Goal: Task Accomplishment & Management: Complete application form

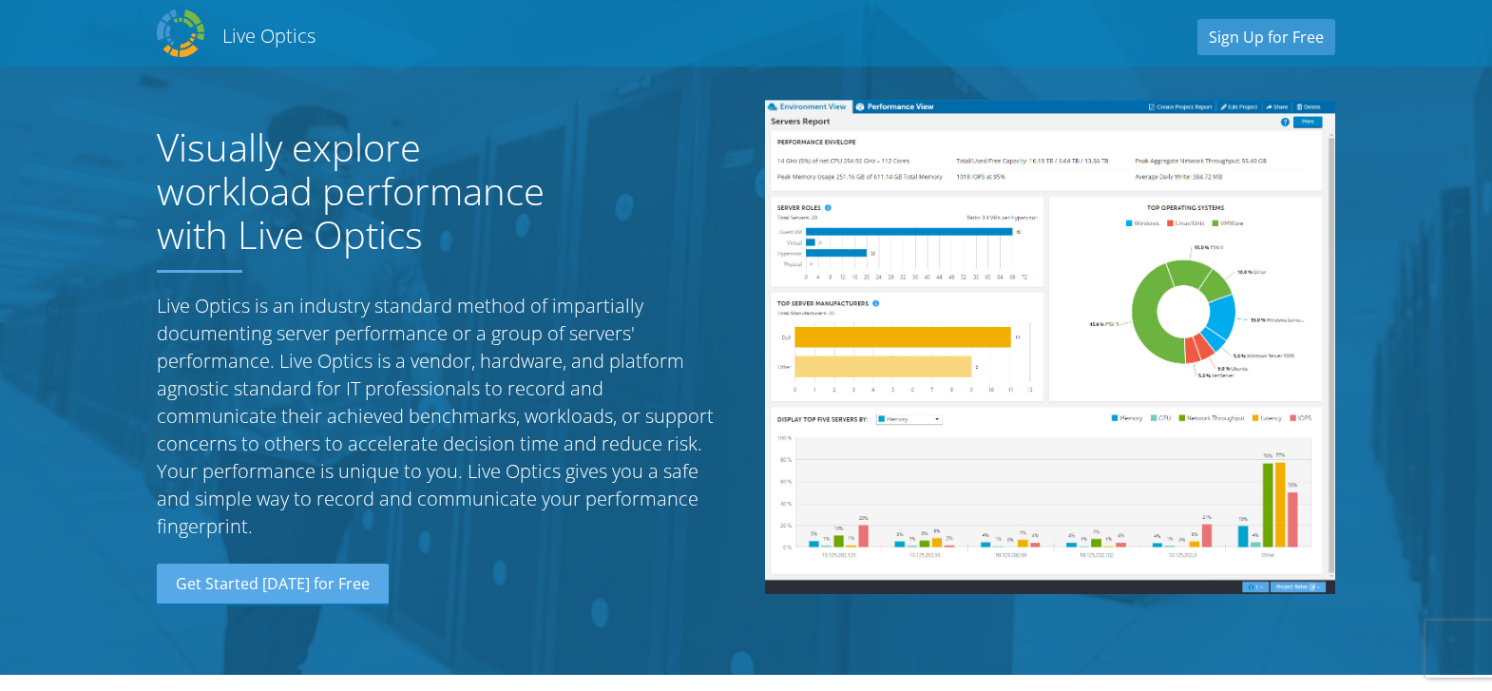
scroll to position [1755, 0]
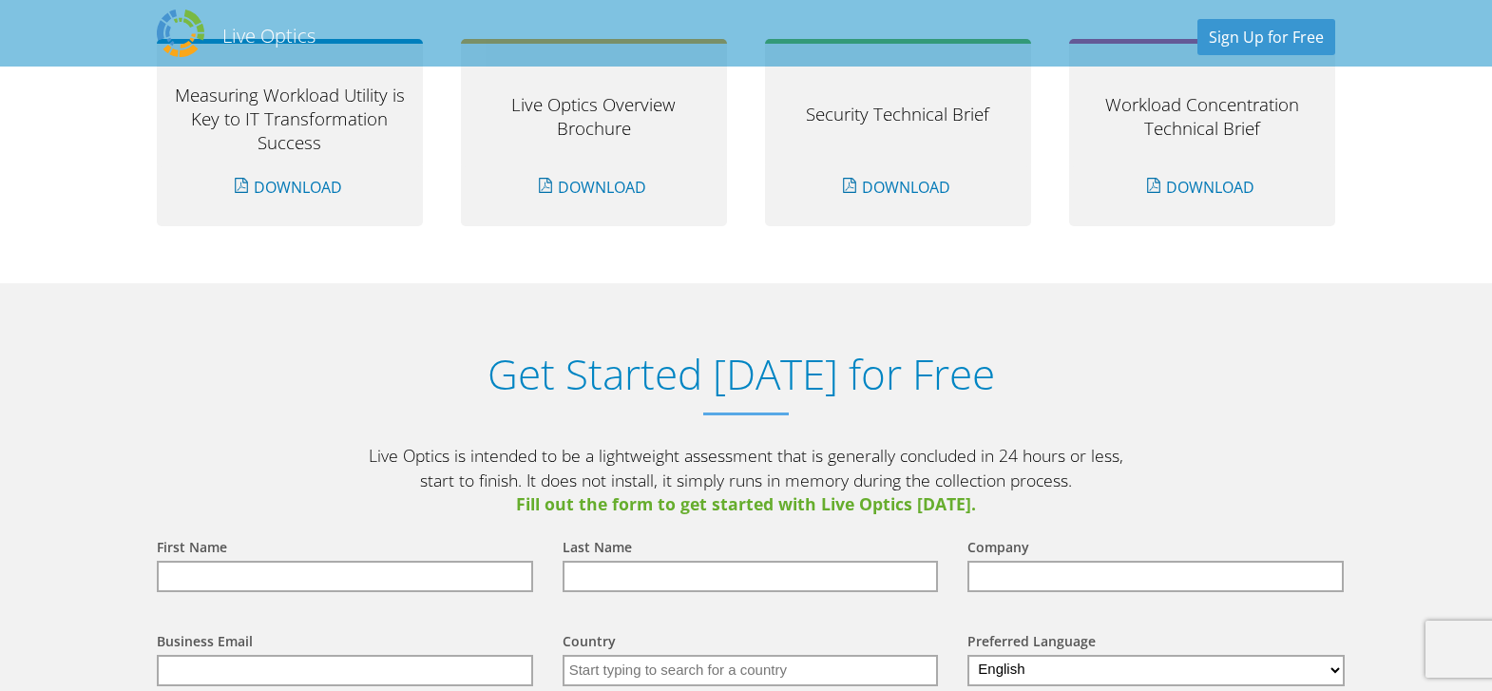
drag, startPoint x: 0, startPoint y: 0, endPoint x: 227, endPoint y: 575, distance: 618.1
click at [227, 575] on input "text" at bounding box center [345, 576] width 376 height 31
type input "[PERSON_NAME]"
type input "[EMAIL_ADDRESS][DOMAIN_NAME]"
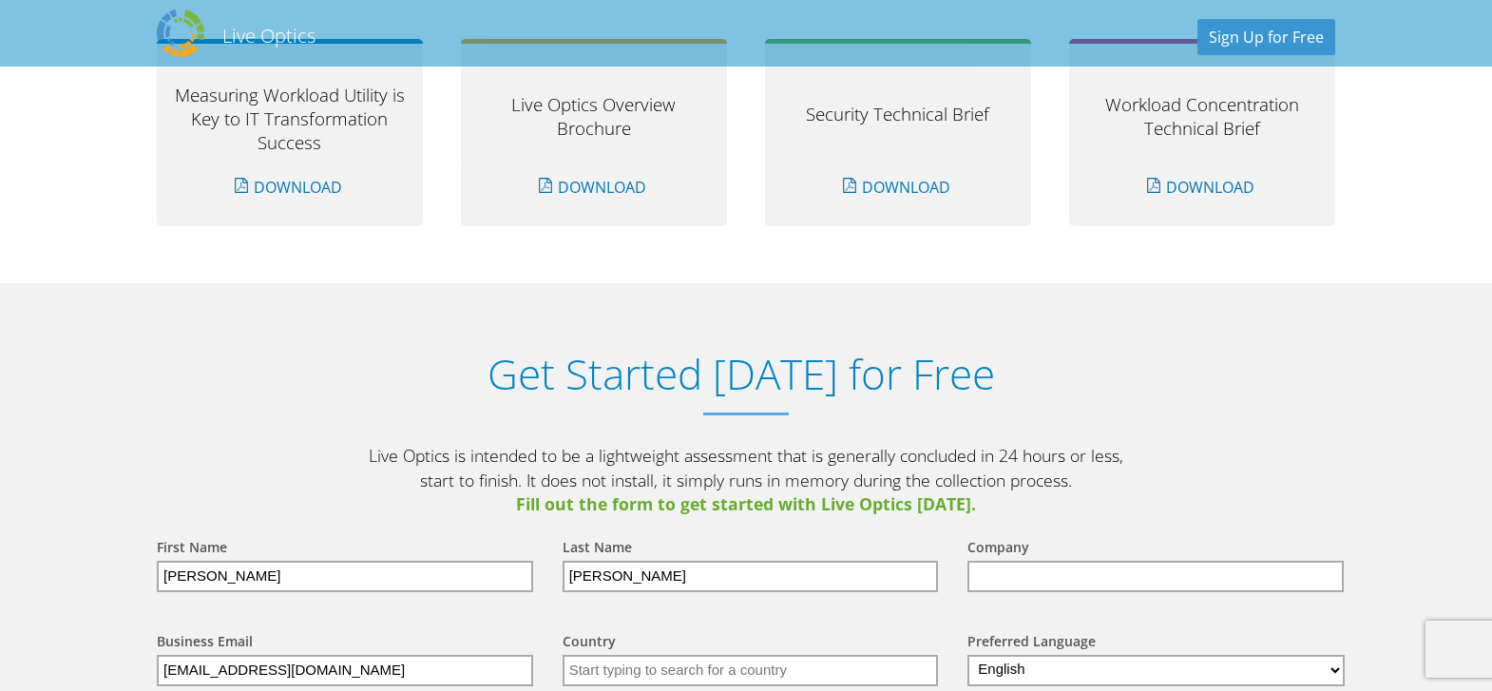
type input "[GEOGRAPHIC_DATA]"
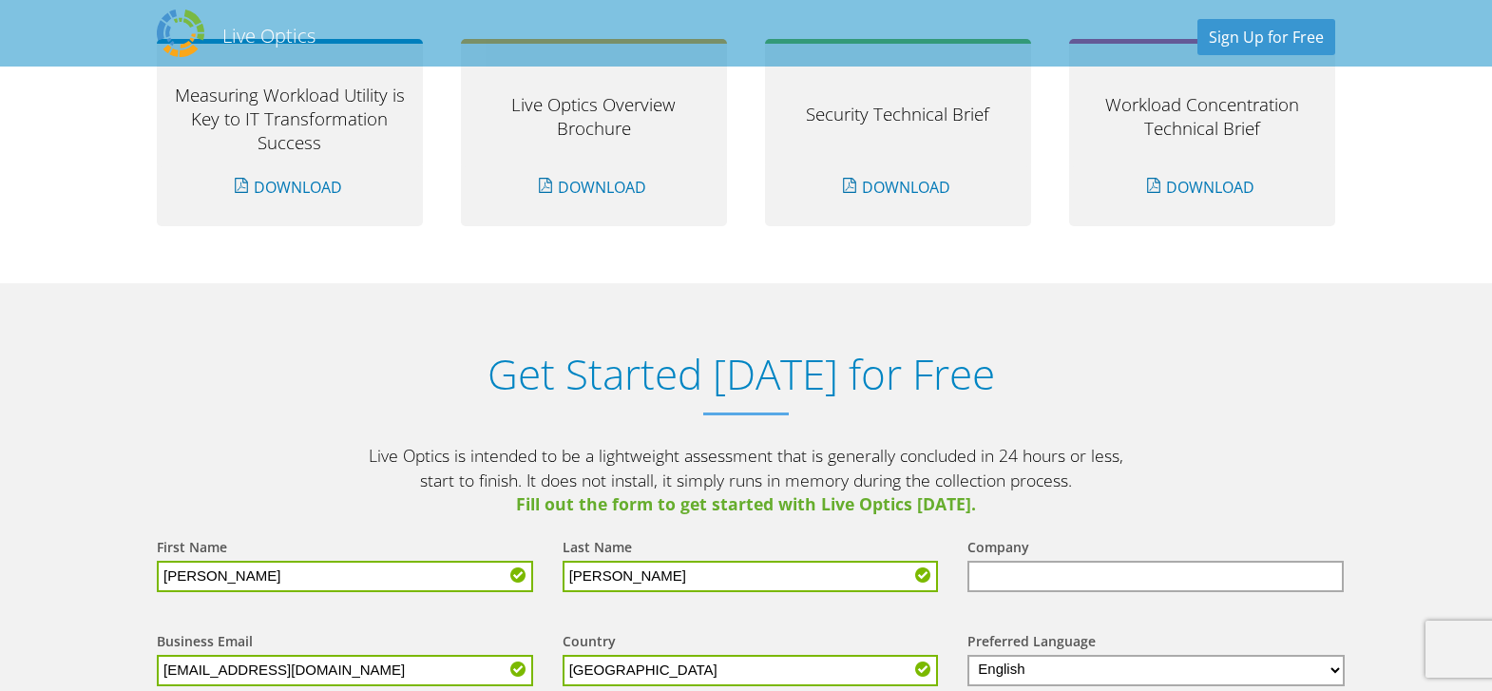
scroll to position [0, 0]
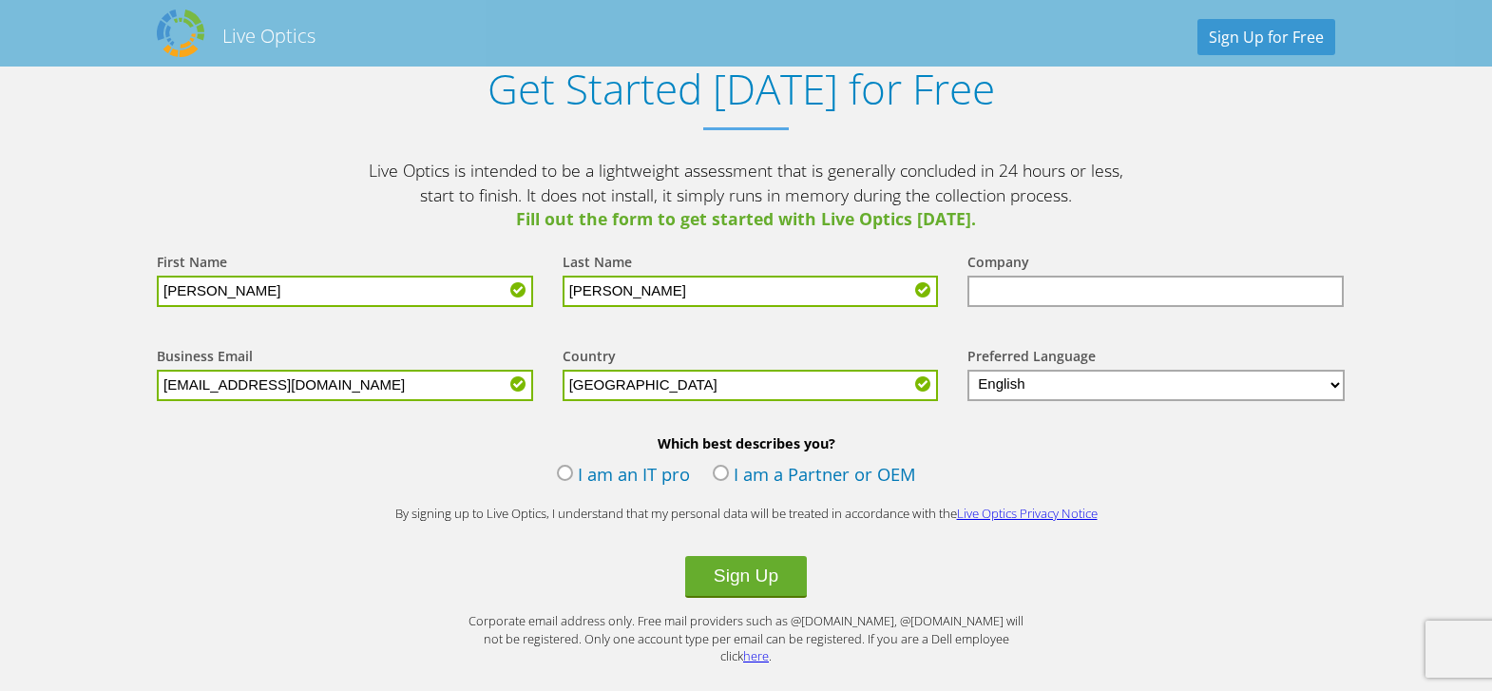
click at [563, 475] on label "I am an IT pro" at bounding box center [623, 476] width 133 height 29
click at [0, 0] on input "I am an IT pro" at bounding box center [0, 0] width 0 height 0
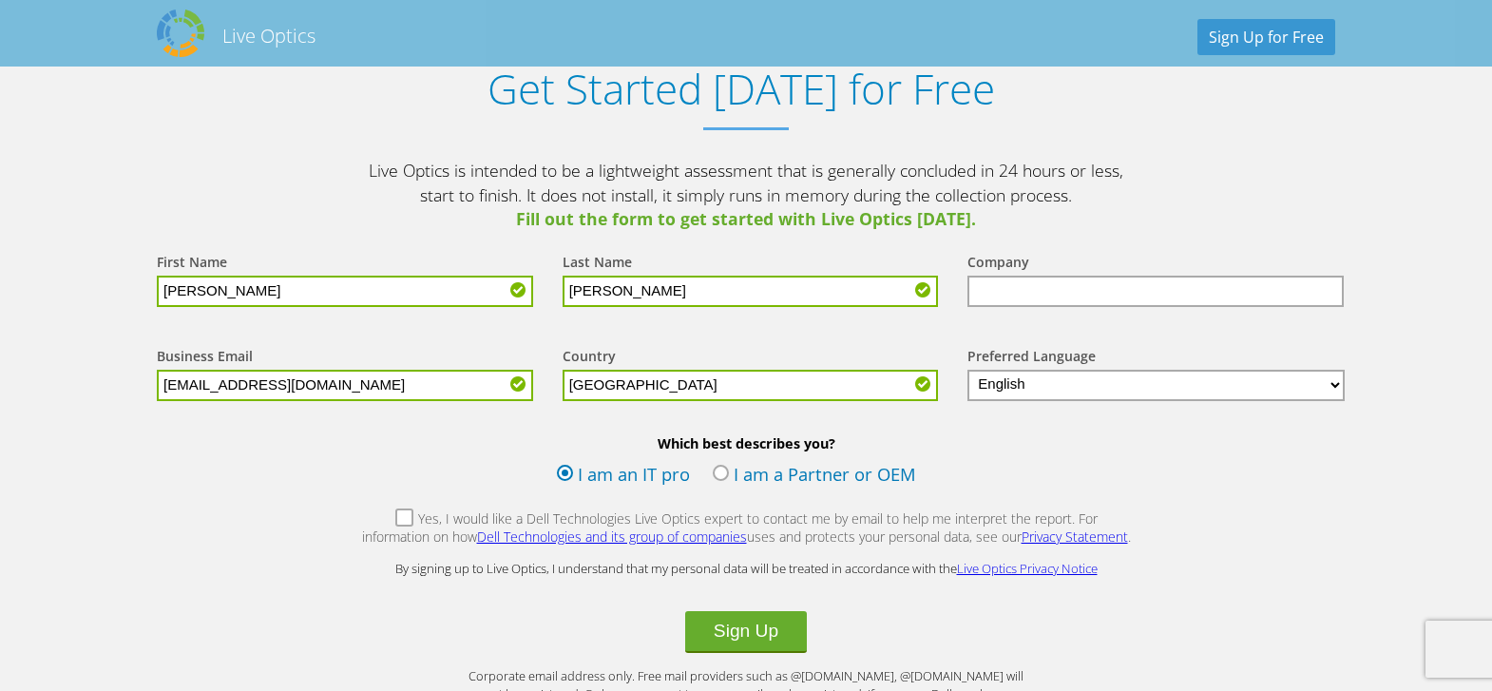
click at [371, 517] on label "Yes, I would like a Dell Technologies Live Optics expert to contact me by email…" at bounding box center [746, 529] width 772 height 41
click at [0, 0] on input "Yes, I would like a Dell Technologies Live Optics expert to contact me by email…" at bounding box center [0, 0] width 0 height 0
click at [725, 633] on button "Sign Up" at bounding box center [746, 632] width 122 height 42
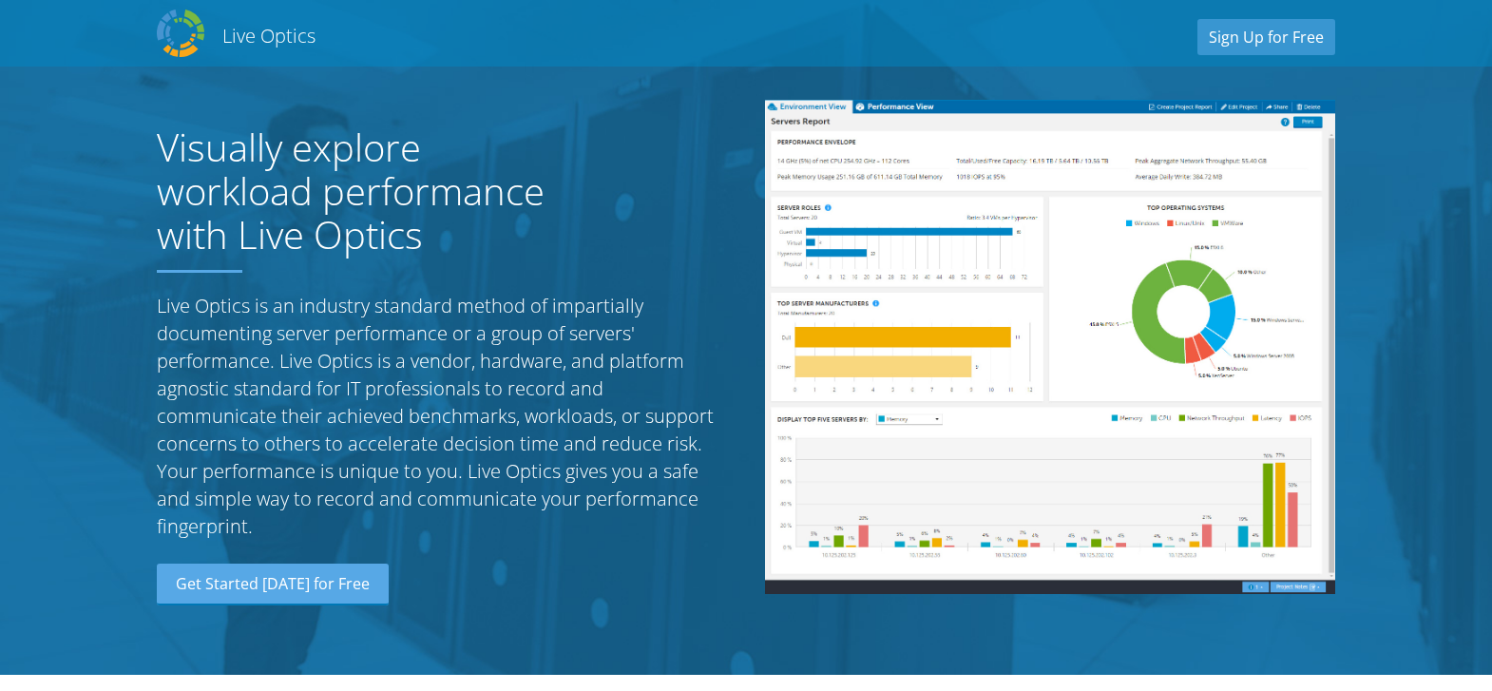
select select "224"
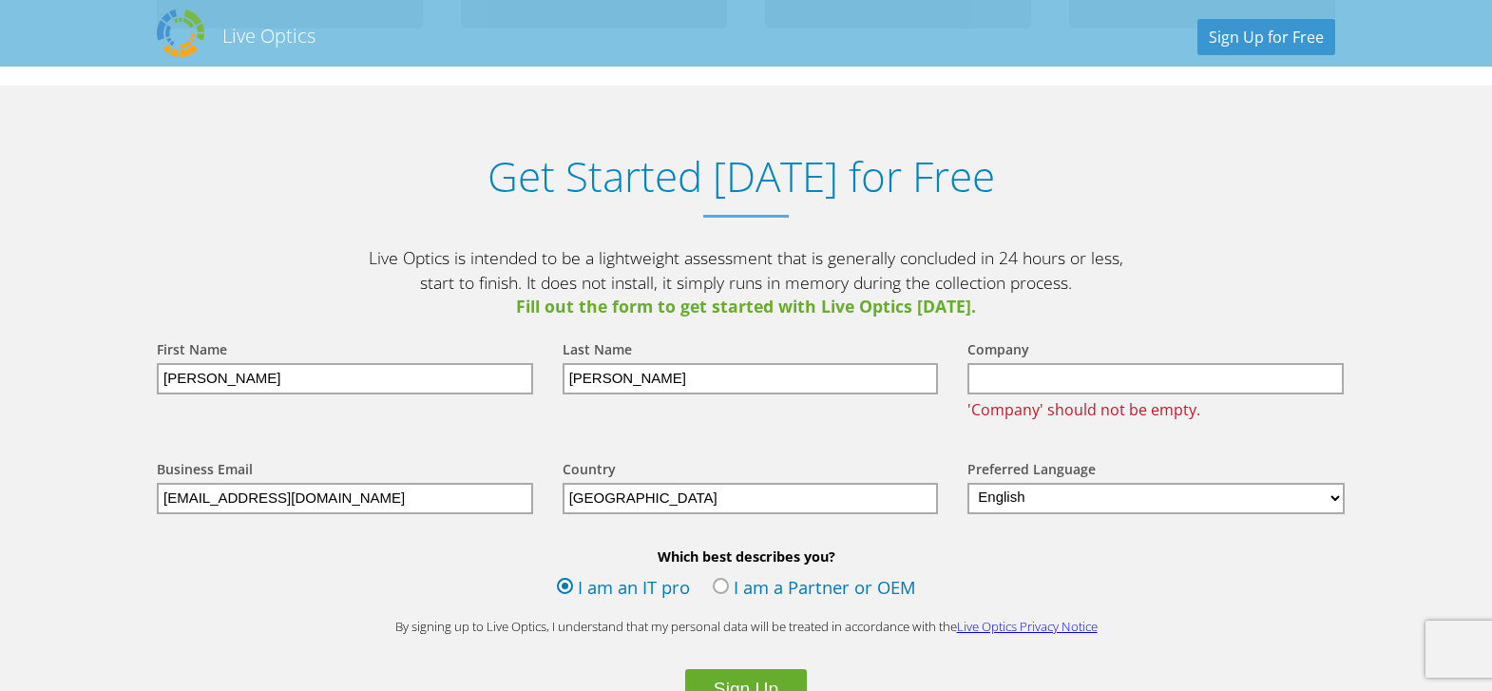
scroll to position [1917, 0]
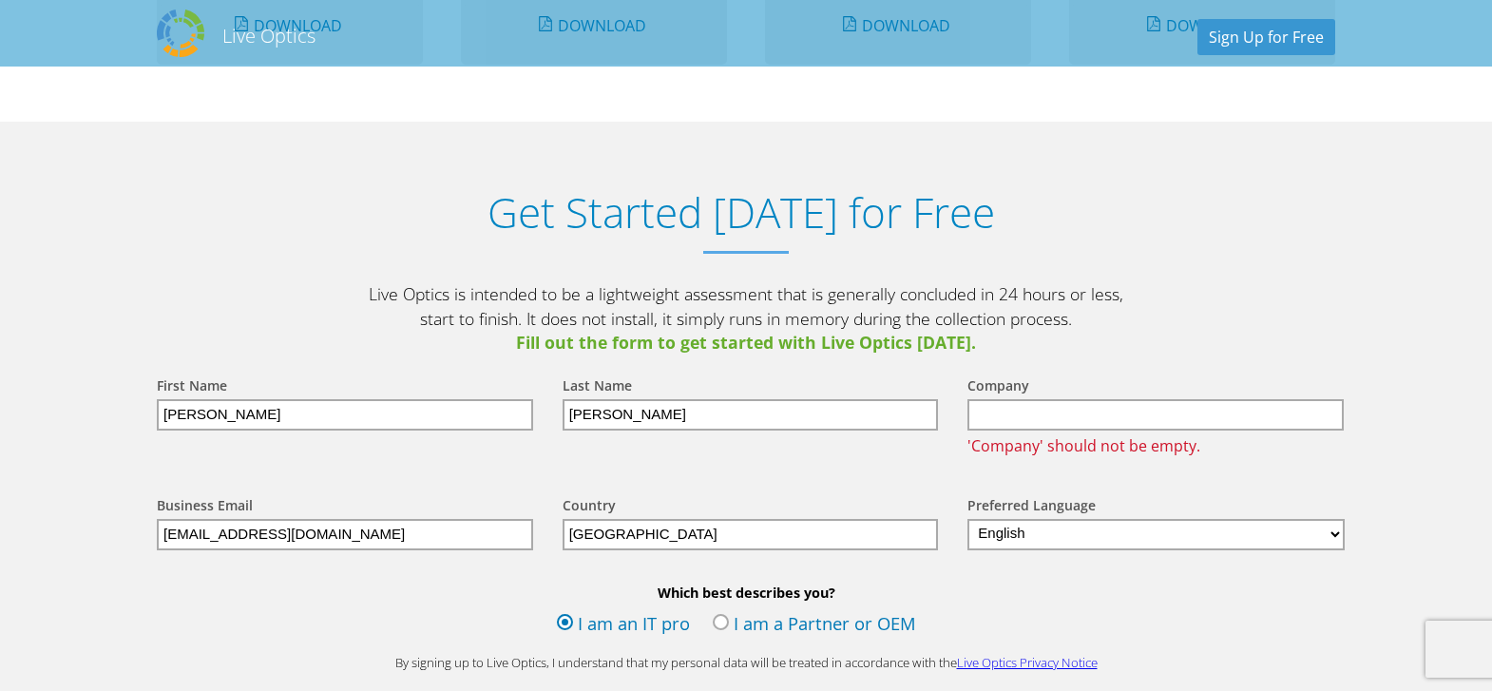
click at [1057, 412] on input "text" at bounding box center [1155, 414] width 376 height 31
type input "RapidScale"
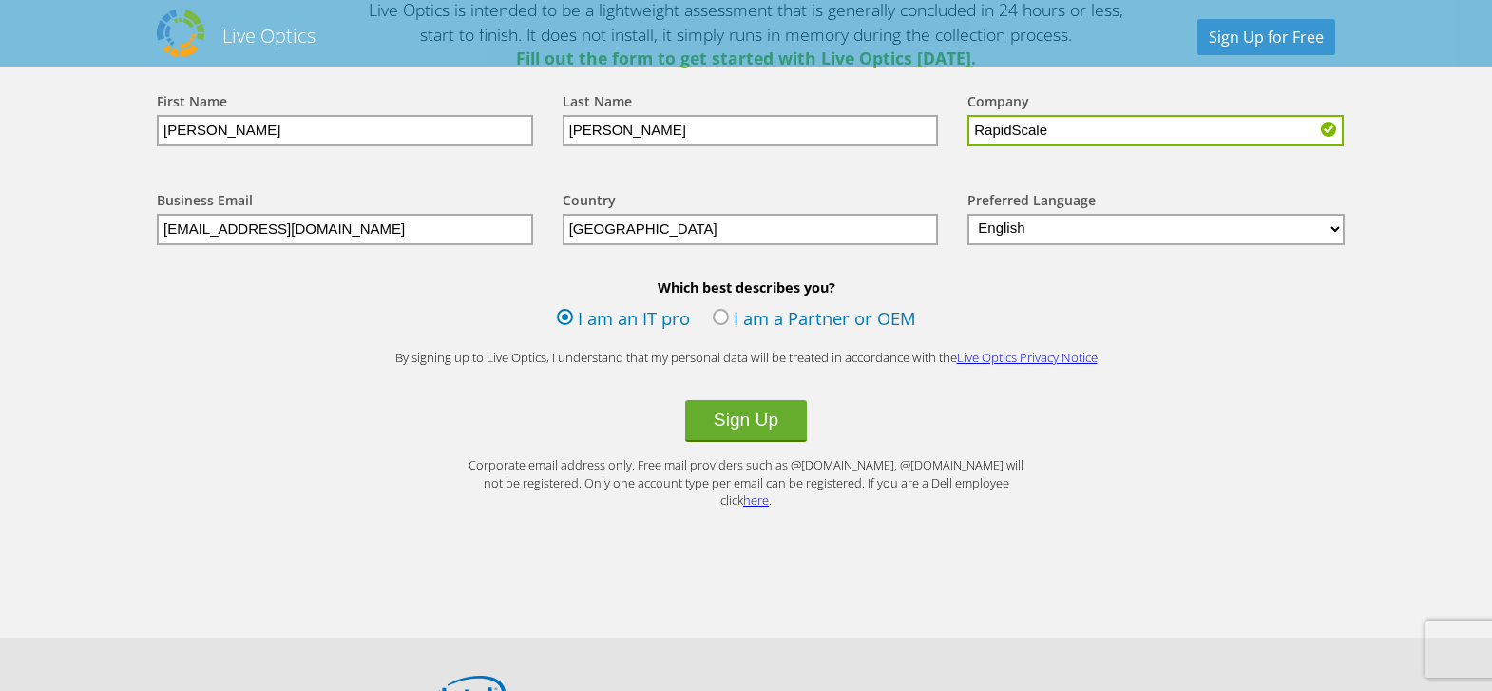
scroll to position [2202, 0]
click at [735, 421] on button "Sign Up" at bounding box center [746, 420] width 122 height 42
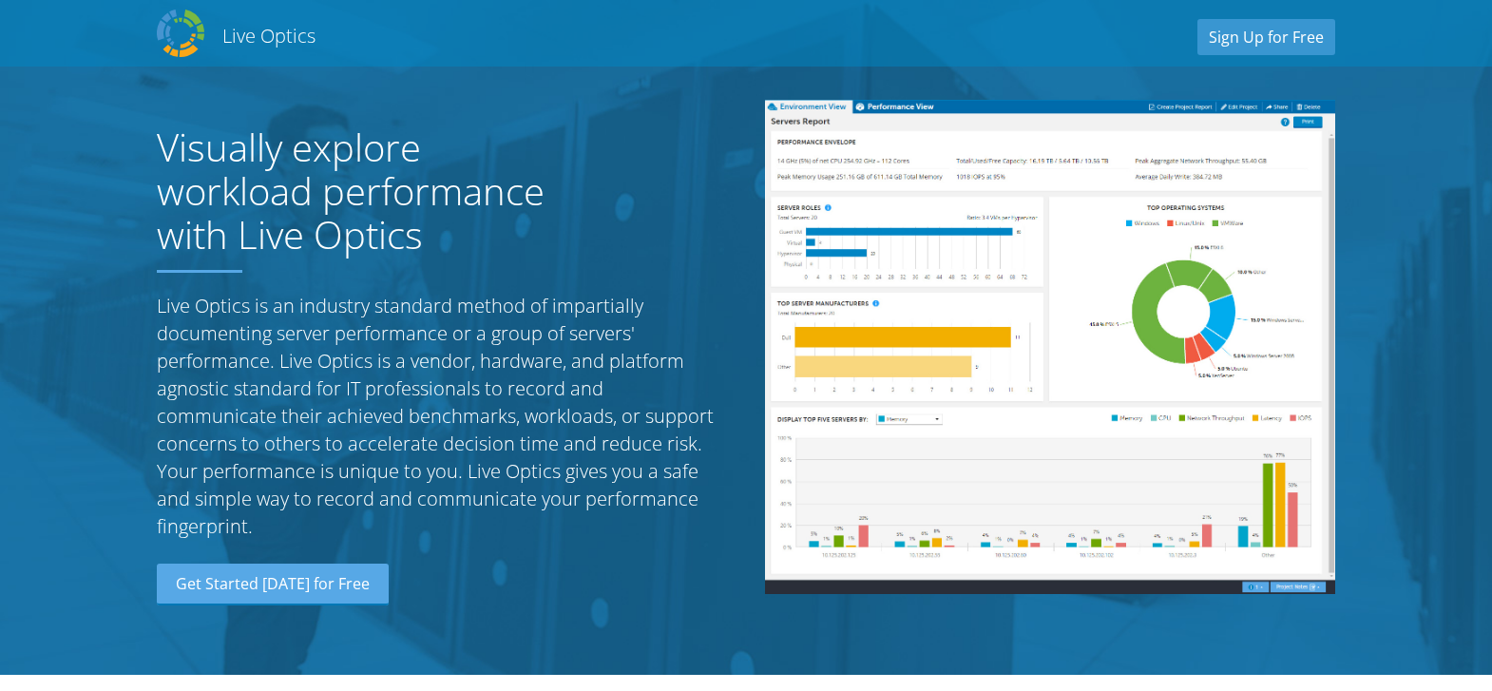
select select "224"
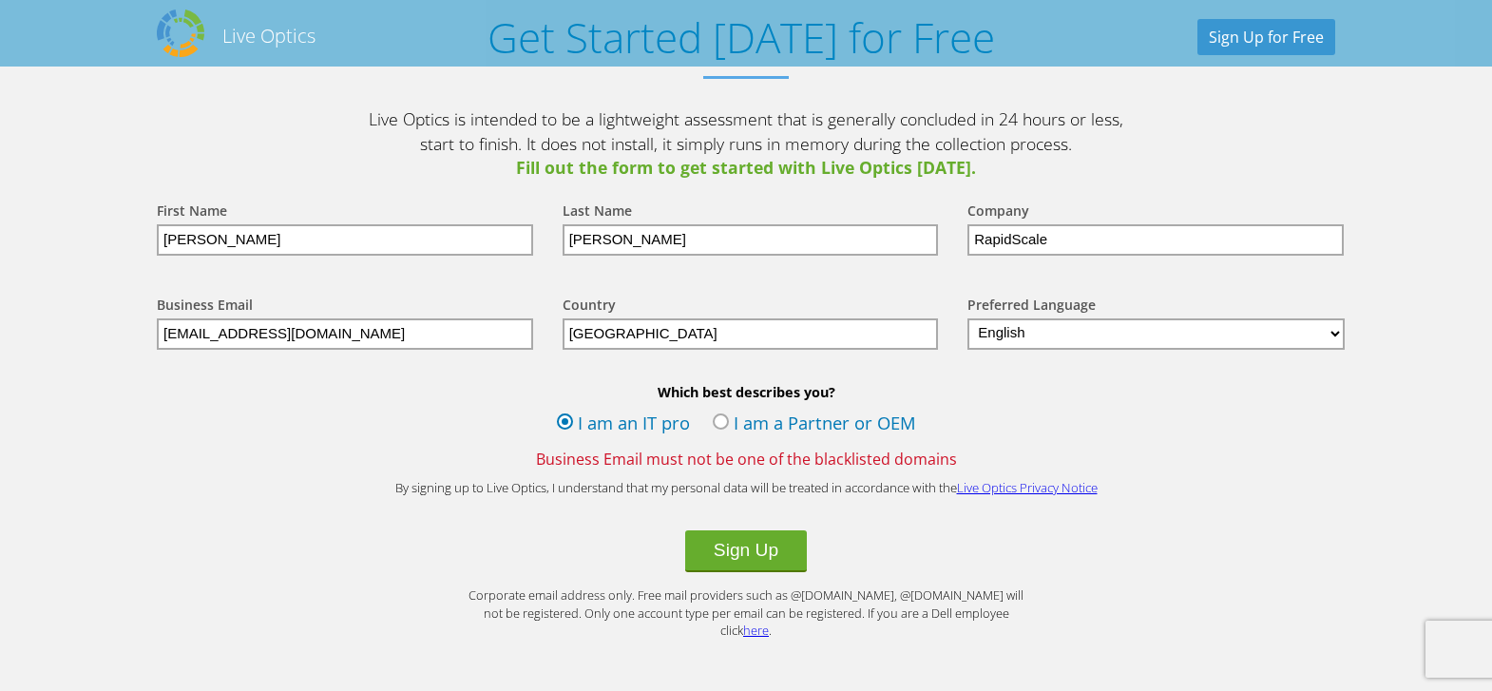
scroll to position [2096, 0]
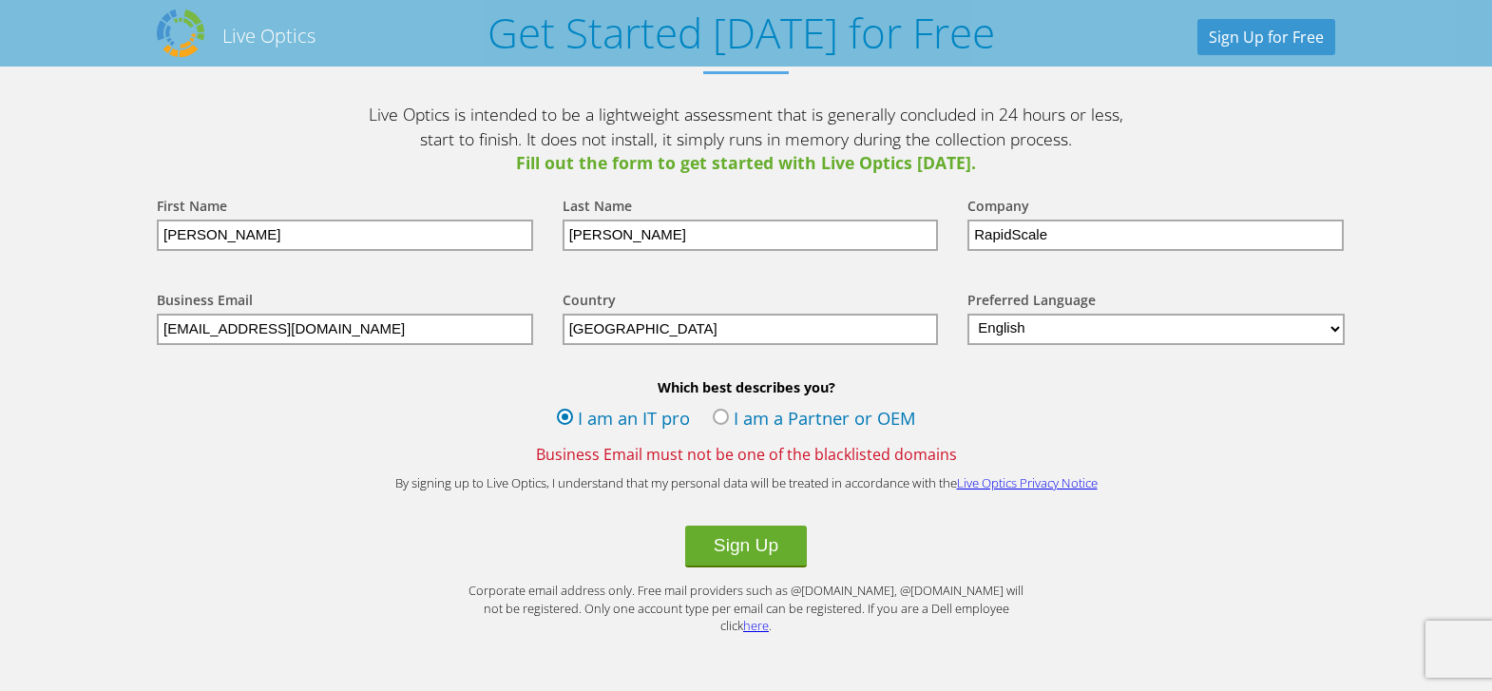
click at [1094, 228] on input "RapidScale" at bounding box center [1155, 235] width 376 height 31
type input "R"
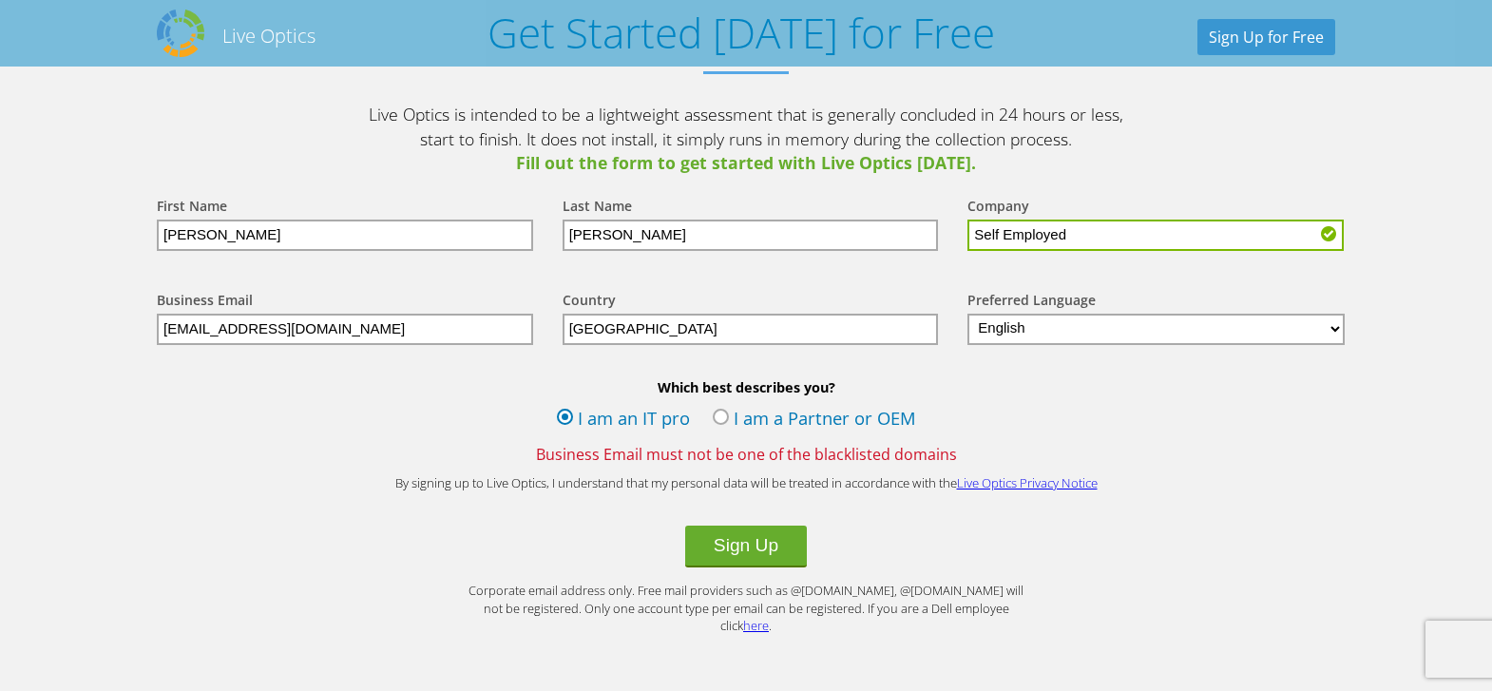
type input "Self Employed"
click at [567, 582] on p "Corporate email address only. Free mail providers such as @gmail.com, @yahoo.co…" at bounding box center [746, 608] width 570 height 53
click at [745, 539] on button "Sign Up" at bounding box center [746, 546] width 122 height 42
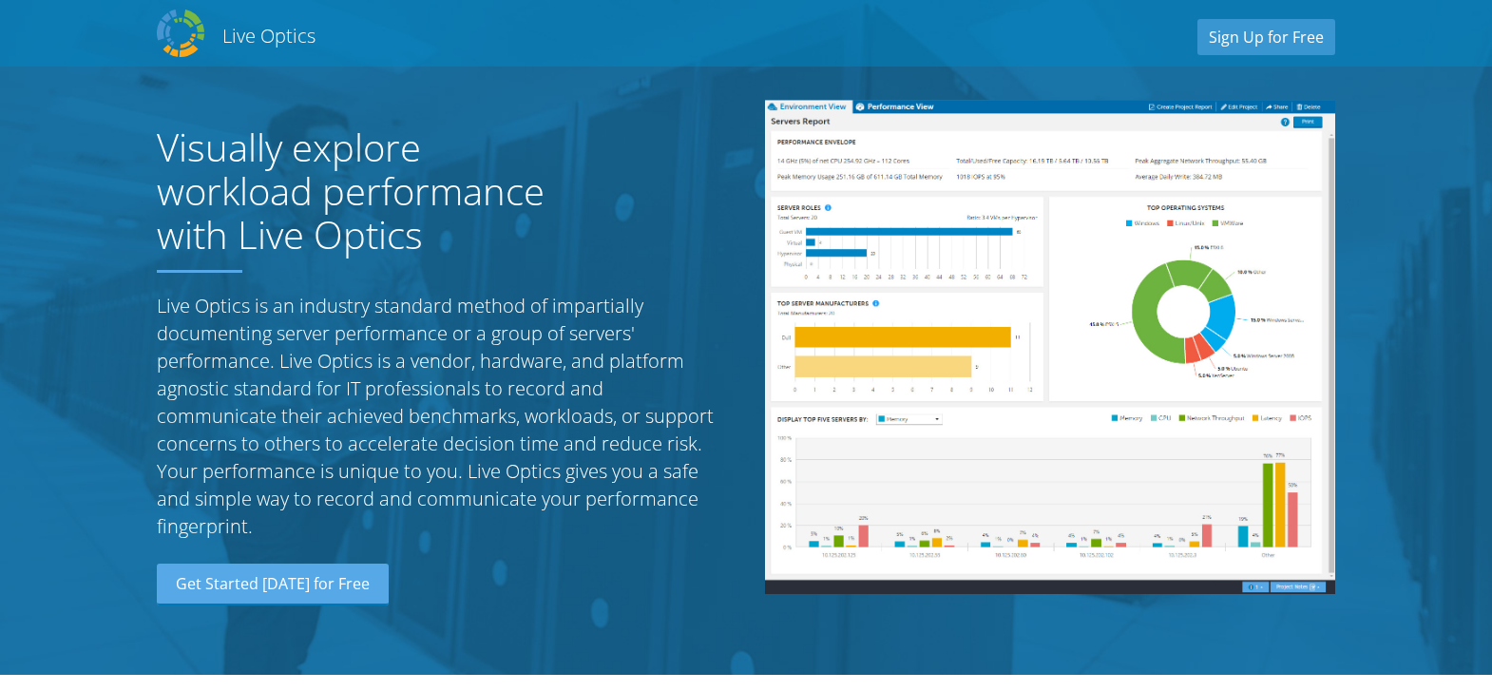
select select "224"
